Goal: Information Seeking & Learning: Find specific fact

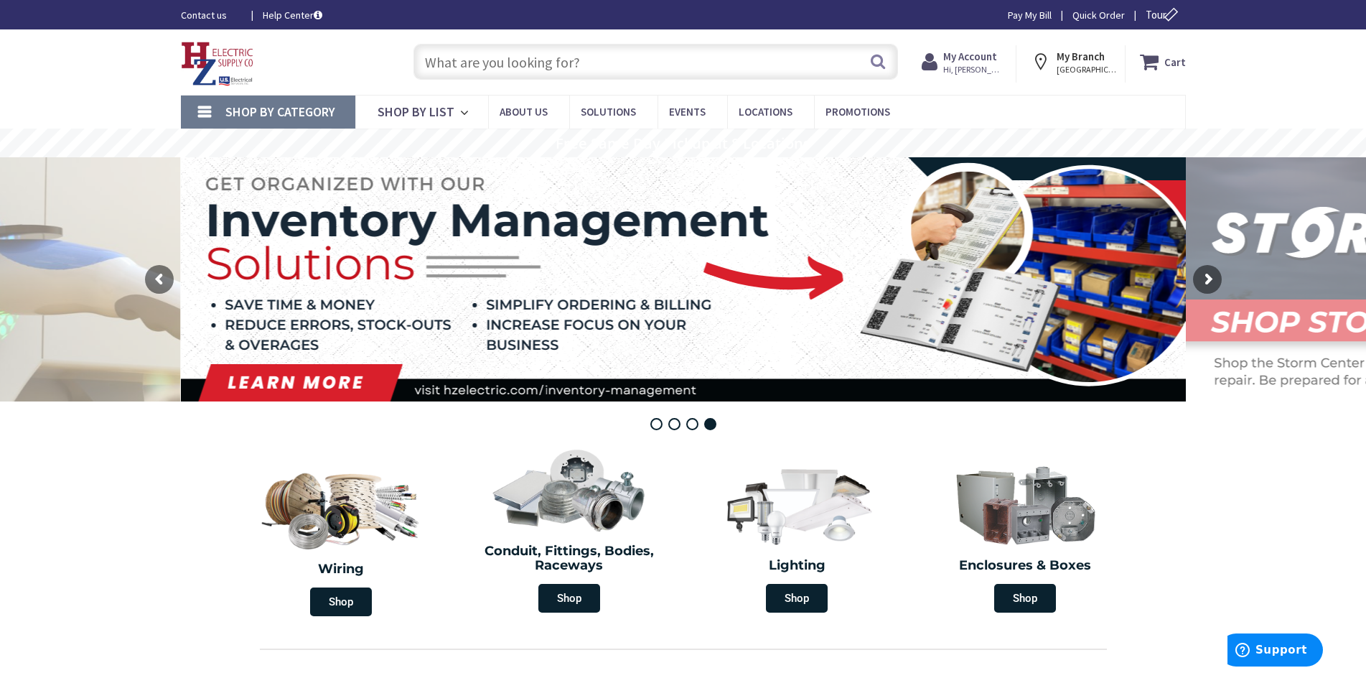
click at [469, 67] on input "text" at bounding box center [655, 62] width 484 height 36
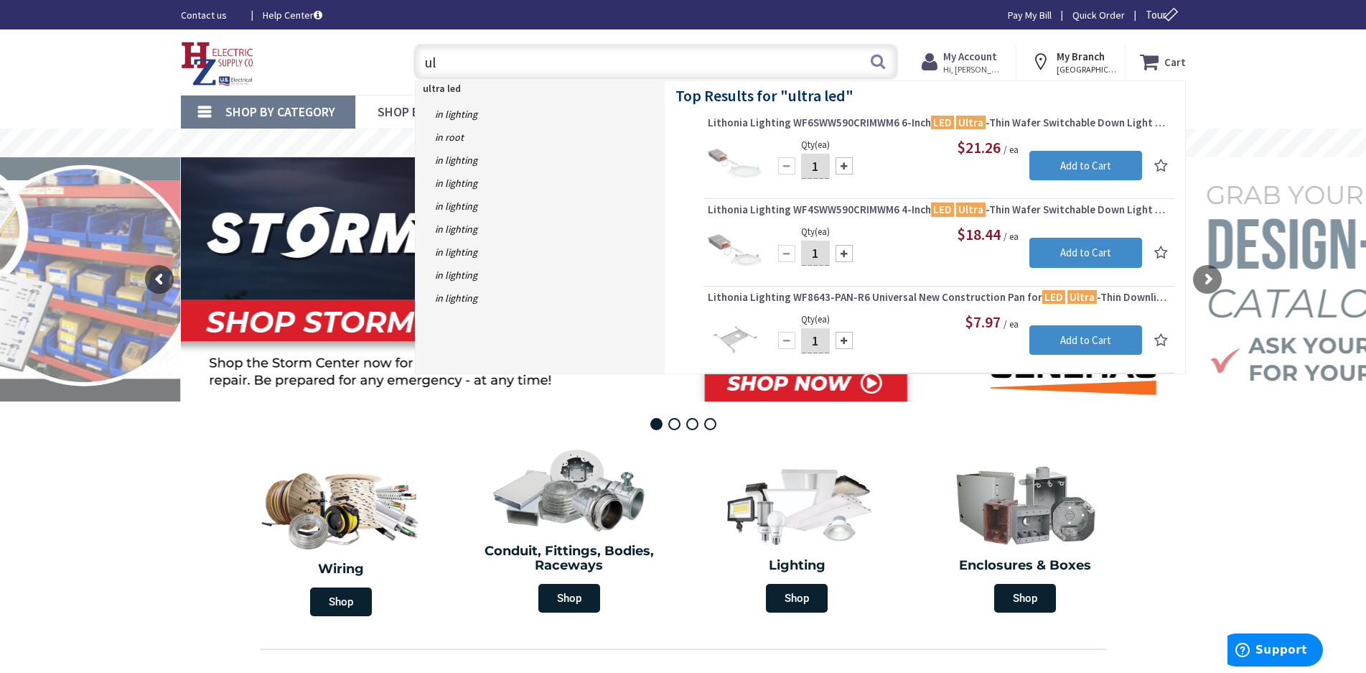
type input "u"
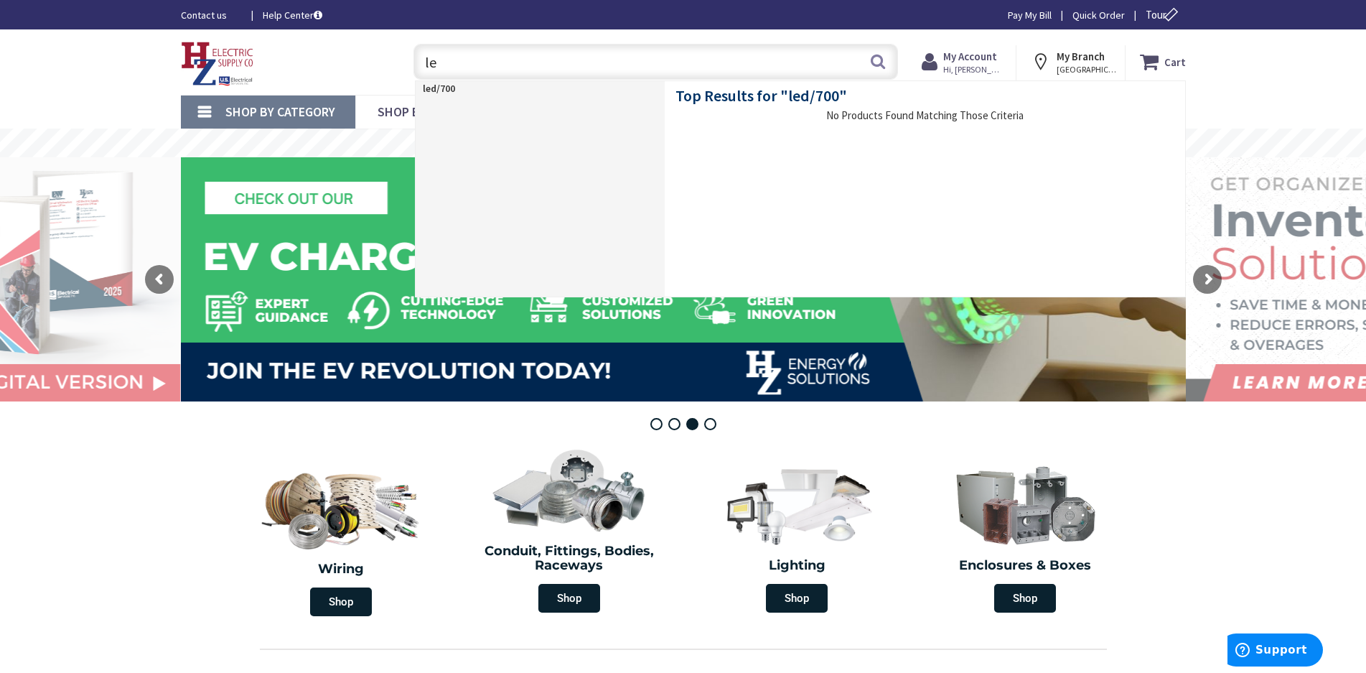
type input "l"
